Goal: Book appointment/travel/reservation

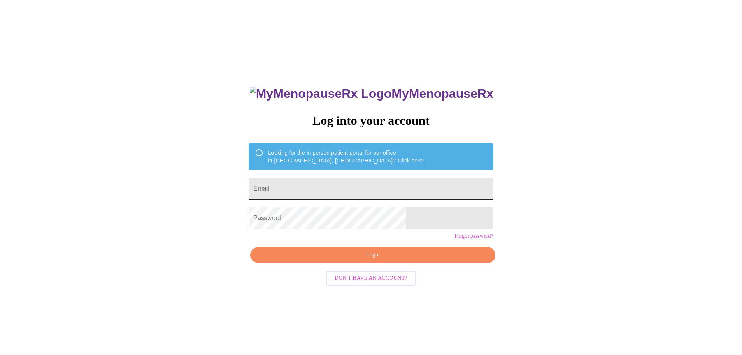
click at [332, 187] on input "Email" at bounding box center [370, 189] width 244 height 22
type input "[EMAIL_ADDRESS][DOMAIN_NAME]"
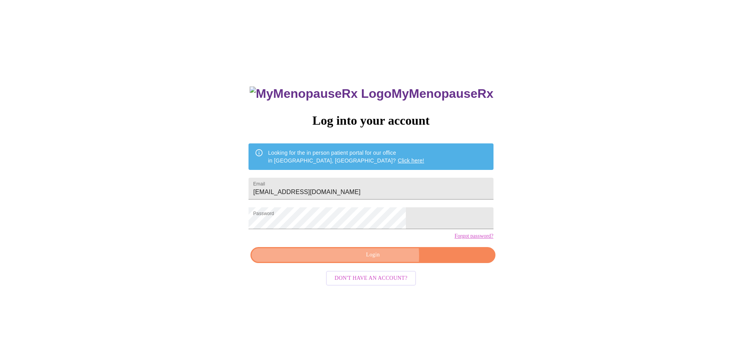
click at [379, 260] on span "Login" at bounding box center [372, 255] width 227 height 10
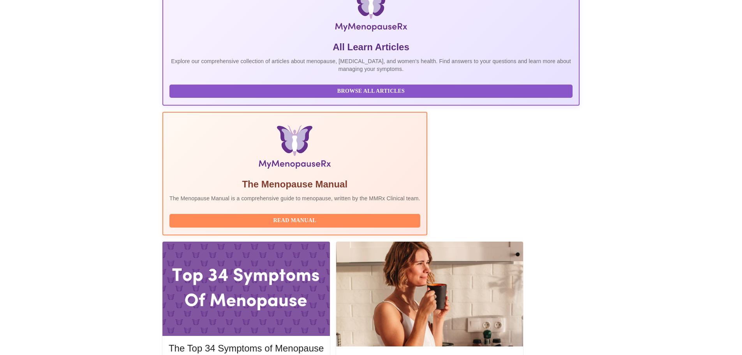
scroll to position [156, 0]
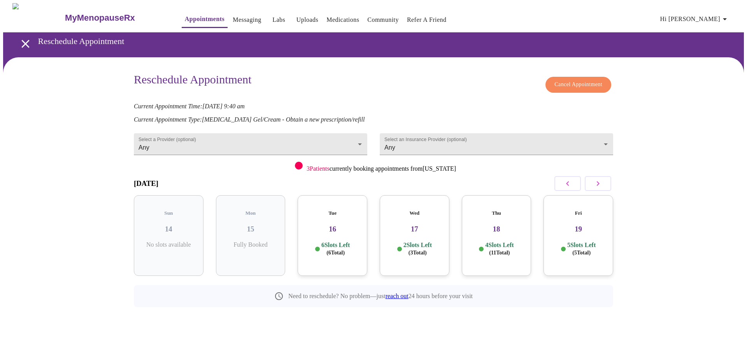
click at [603, 185] on button "button" at bounding box center [598, 183] width 26 height 15
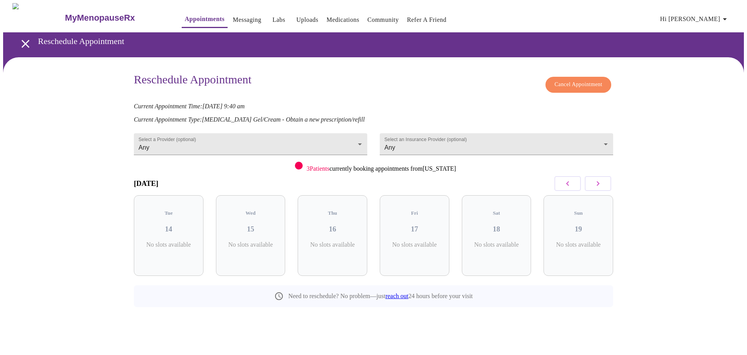
click at [603, 185] on button "button" at bounding box center [598, 183] width 26 height 15
click at [330, 241] on p "5 Slots Left ( 18 Total)" at bounding box center [336, 248] width 28 height 15
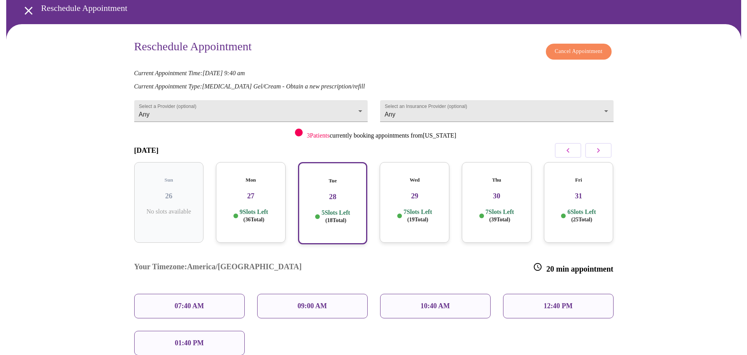
scroll to position [76, 0]
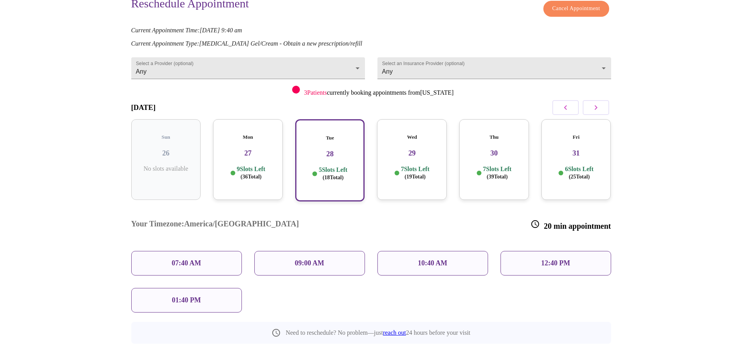
click at [322, 251] on div "09:00 AM" at bounding box center [309, 263] width 111 height 25
click at [422, 165] on p "7 Slots Left ( 19 Total)" at bounding box center [415, 172] width 28 height 15
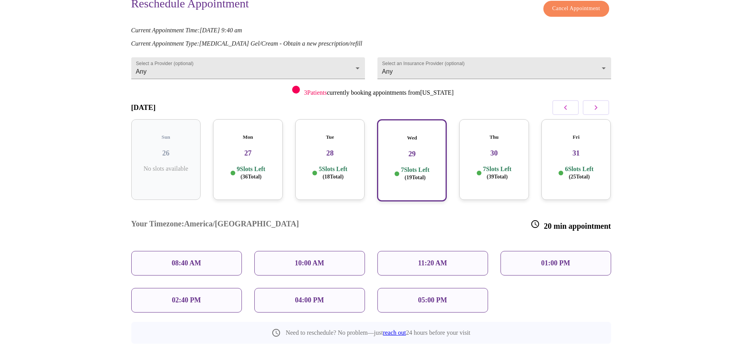
click at [348, 251] on div "10:00 AM" at bounding box center [309, 263] width 111 height 25
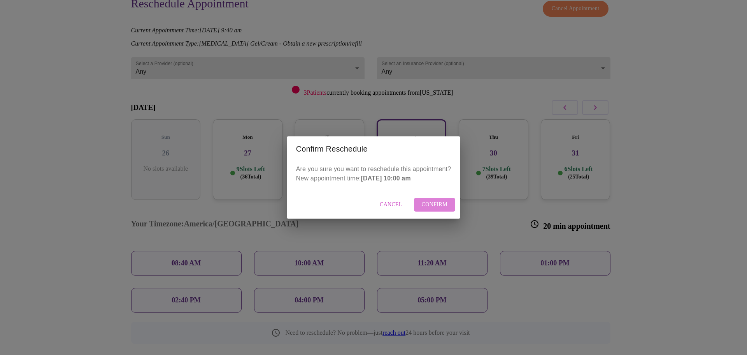
click at [427, 204] on span "Confirm" at bounding box center [435, 205] width 26 height 10
